Goal: Find specific page/section: Find specific page/section

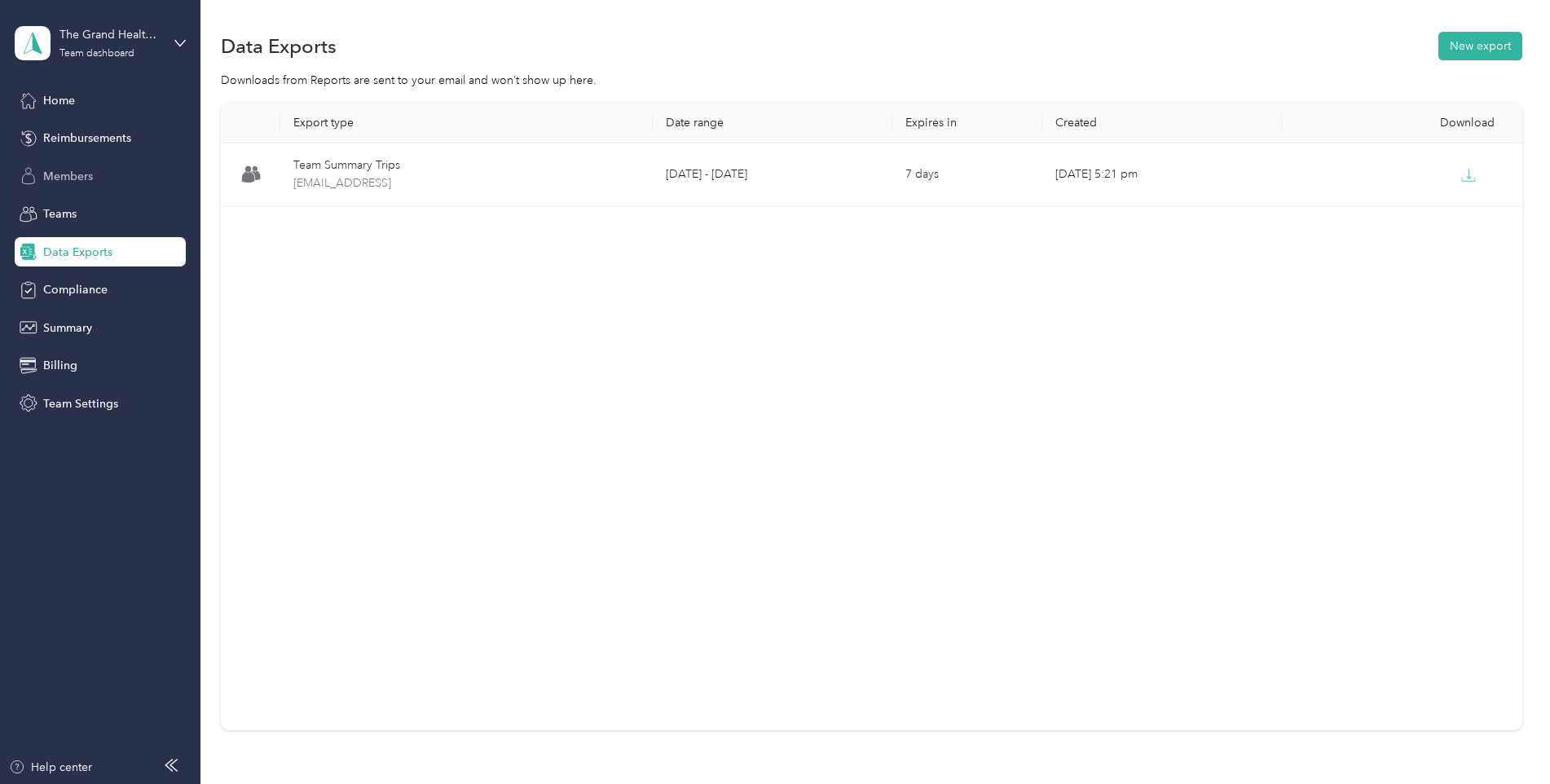
click at [47, 179] on span "Members" at bounding box center [68, 176] width 50 height 17
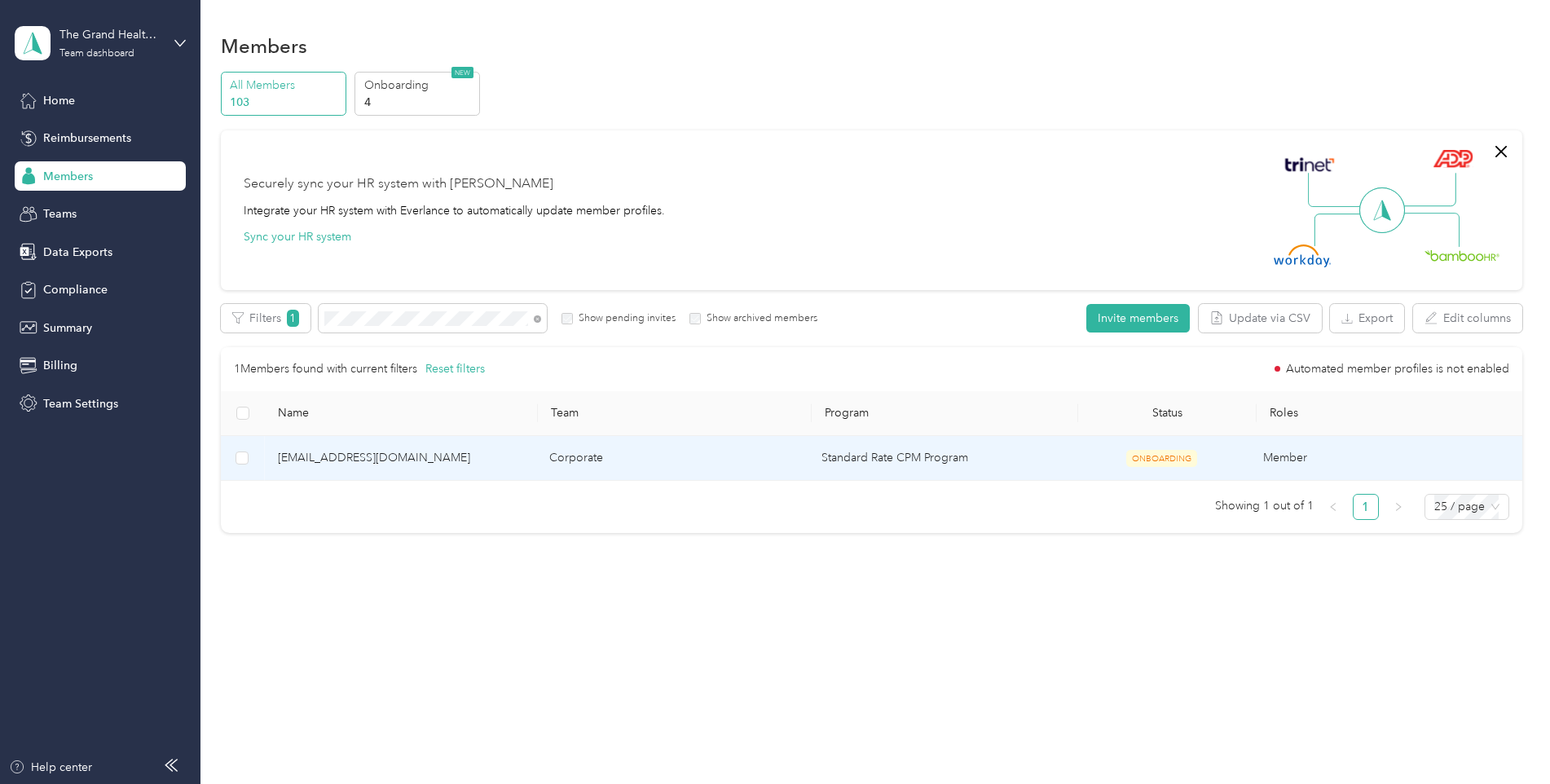
click at [358, 462] on span "[EMAIL_ADDRESS][DOMAIN_NAME]" at bounding box center [401, 458] width 246 height 18
